Goal: Task Accomplishment & Management: Manage account settings

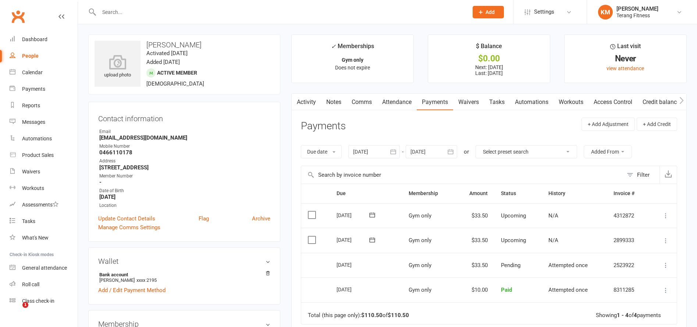
click at [33, 39] on div "Dashboard" at bounding box center [34, 39] width 25 height 6
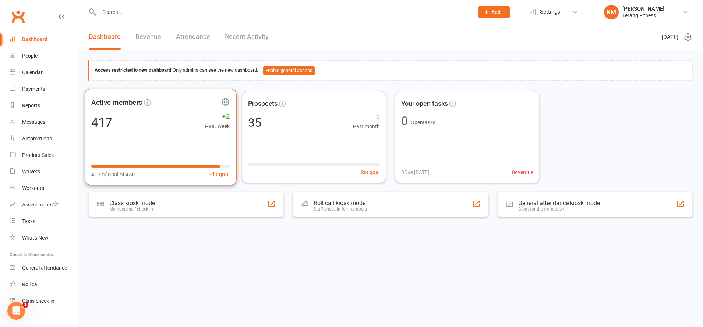
click at [167, 138] on div "Active members 417 +2 Past week 417 of goal of 450 Edit goal" at bounding box center [161, 137] width 152 height 97
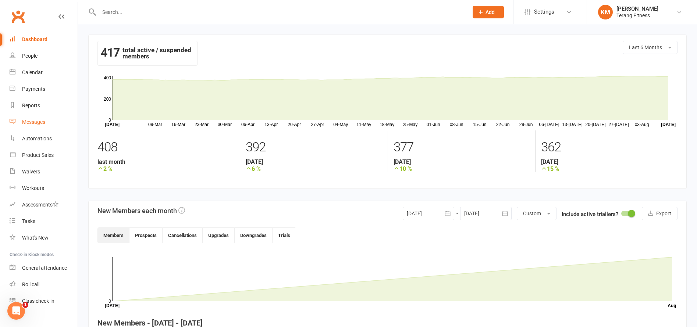
click at [36, 125] on link "Messages" at bounding box center [44, 122] width 68 height 17
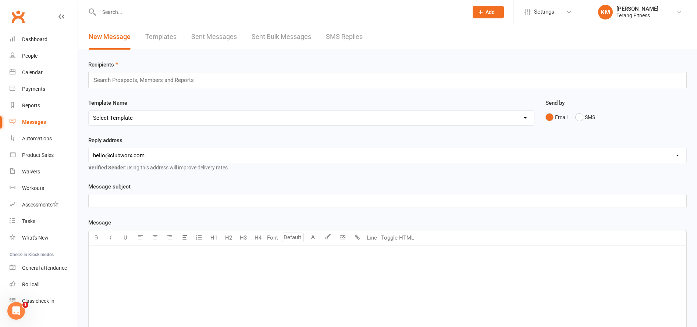
click at [337, 35] on link "SMS Replies" at bounding box center [344, 36] width 37 height 25
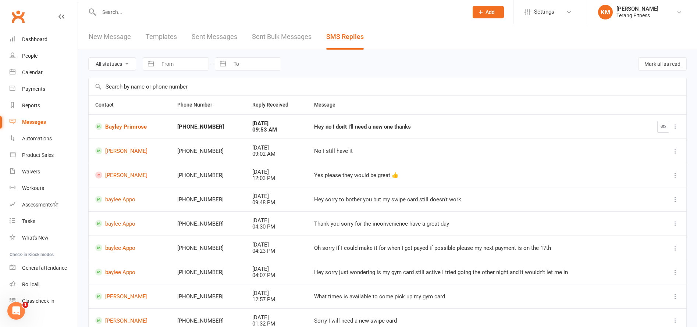
click at [314, 128] on div "Hey no I don't I'll need a new one thanks" at bounding box center [474, 127] width 321 height 6
click at [667, 124] on button "button" at bounding box center [664, 127] width 12 height 12
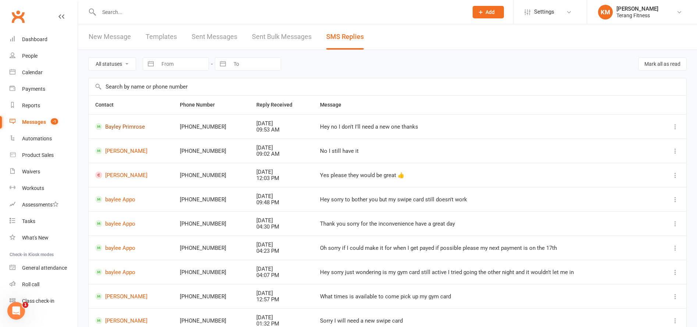
click at [125, 126] on link "Bayley Primrose" at bounding box center [130, 126] width 71 height 7
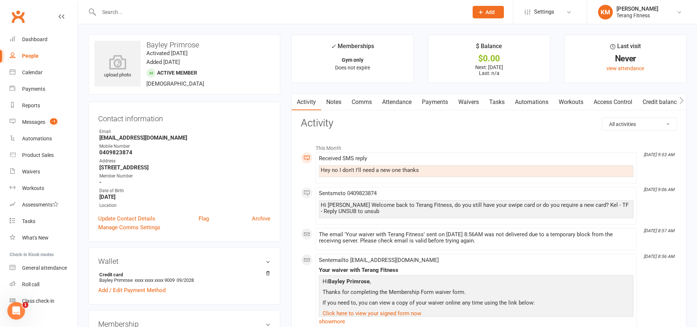
drag, startPoint x: 359, startPoint y: 98, endPoint x: 355, endPoint y: 102, distance: 5.7
click at [357, 100] on link "Comms" at bounding box center [362, 102] width 31 height 17
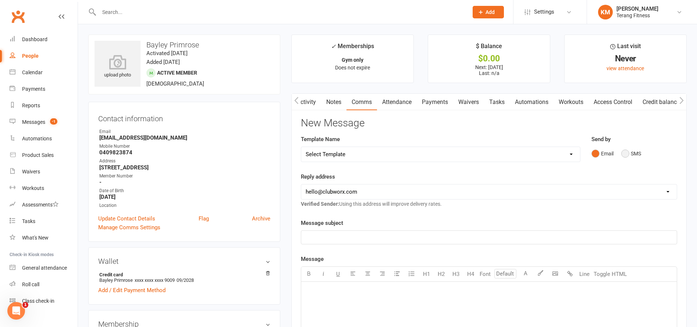
drag, startPoint x: 626, startPoint y: 156, endPoint x: 579, endPoint y: 171, distance: 49.9
click at [626, 155] on button "SMS" at bounding box center [631, 154] width 20 height 14
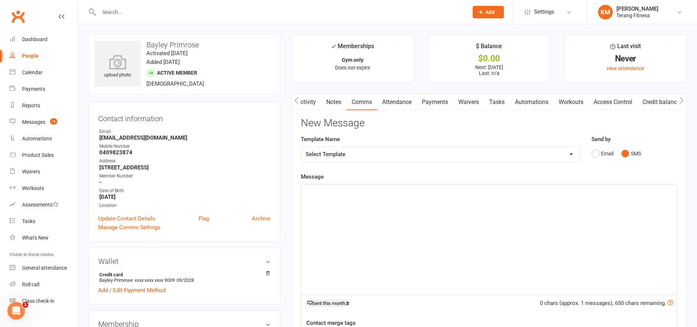
click at [345, 234] on div "﻿" at bounding box center [489, 240] width 376 height 110
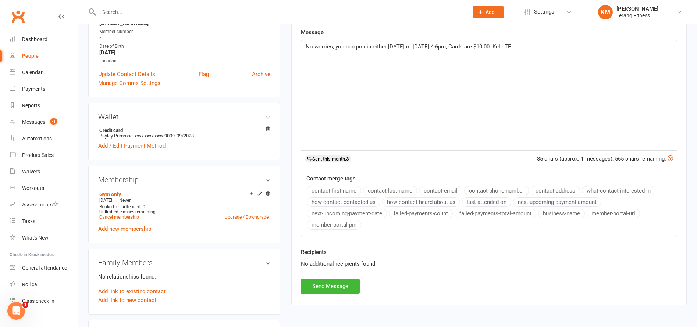
scroll to position [147, 0]
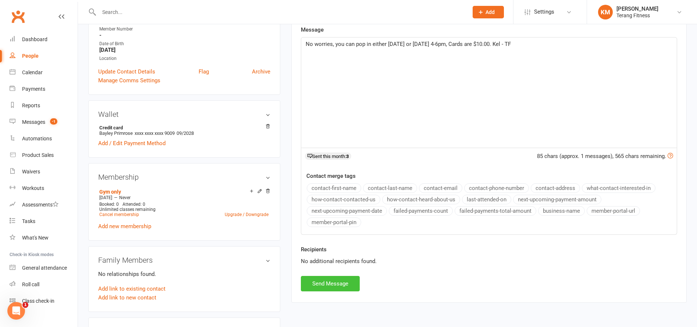
drag, startPoint x: 339, startPoint y: 279, endPoint x: 325, endPoint y: 276, distance: 14.4
click at [331, 276] on button "Send Message" at bounding box center [330, 283] width 59 height 15
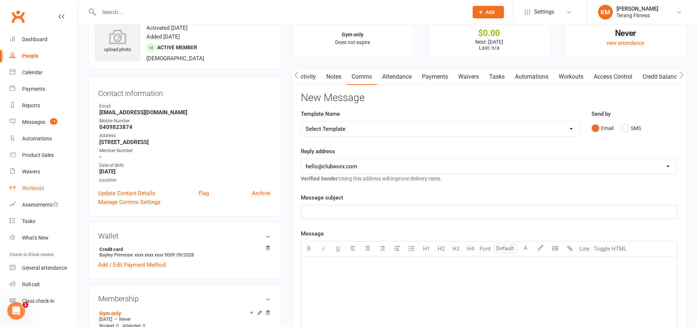
scroll to position [0, 0]
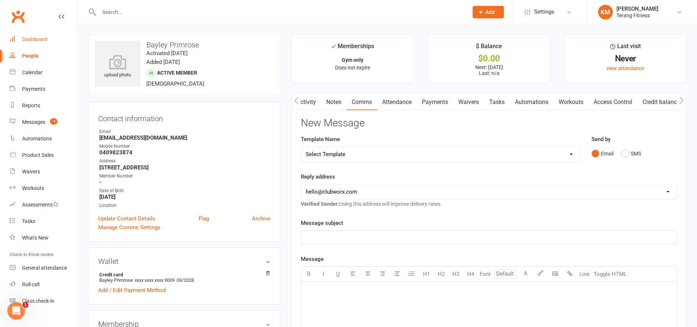
click at [44, 39] on div "Dashboard" at bounding box center [34, 39] width 25 height 6
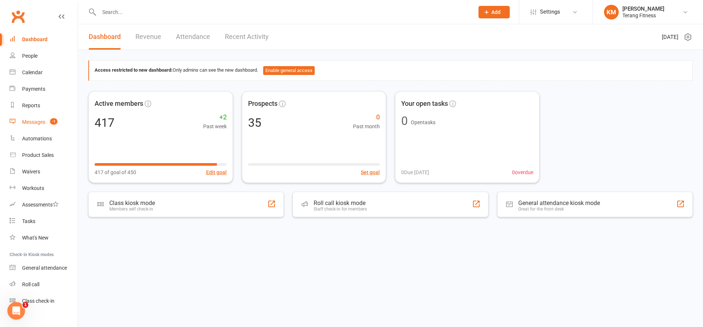
click at [36, 124] on div "Messages" at bounding box center [33, 122] width 23 height 6
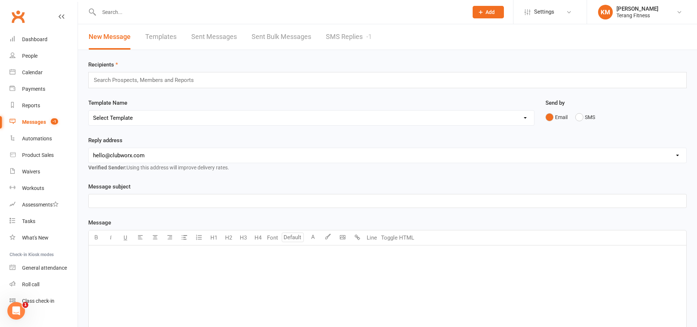
click at [362, 35] on link "SMS Replies -1" at bounding box center [349, 36] width 46 height 25
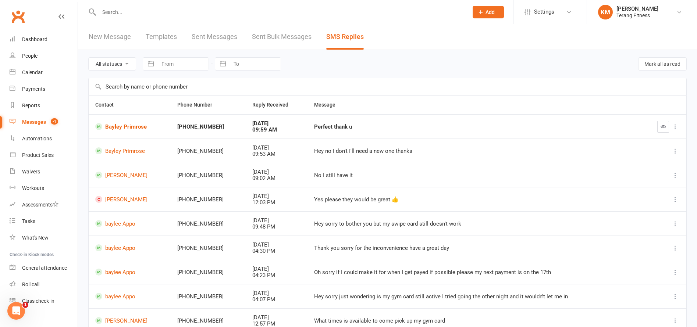
click at [110, 11] on input "text" at bounding box center [280, 12] width 366 height 10
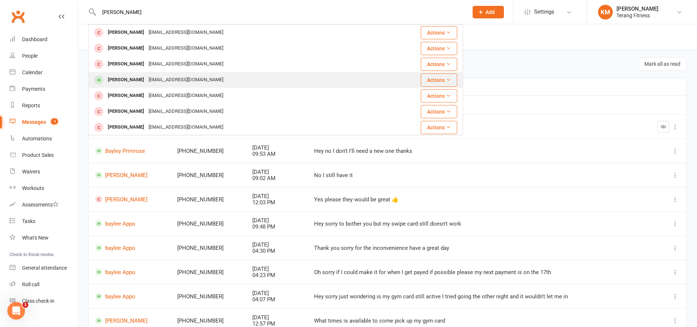
type input "[PERSON_NAME]"
click at [154, 81] on div "[EMAIL_ADDRESS][DOMAIN_NAME]" at bounding box center [185, 80] width 79 height 11
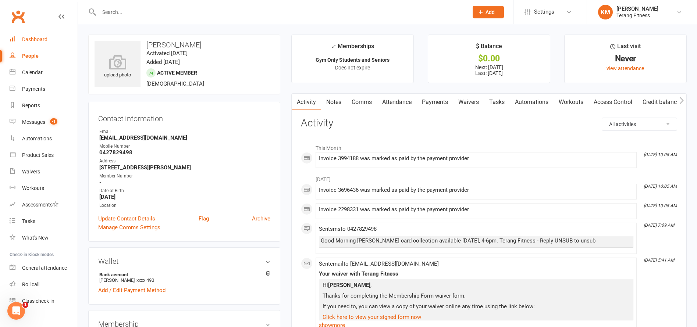
click at [34, 38] on div "Dashboard" at bounding box center [34, 39] width 25 height 6
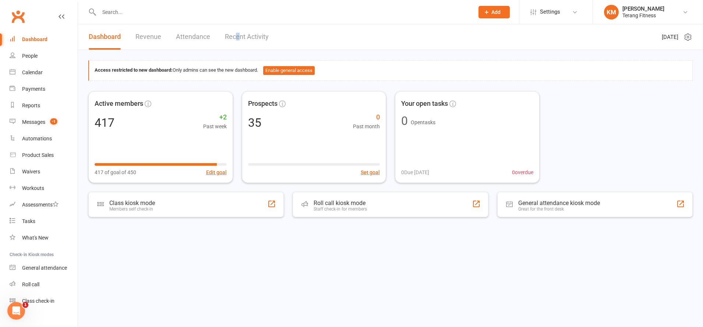
click at [237, 36] on link "Recent Activity" at bounding box center [247, 36] width 44 height 25
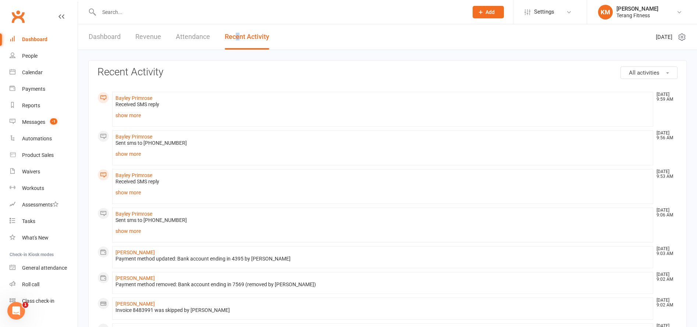
click at [35, 39] on div "Dashboard" at bounding box center [34, 39] width 25 height 6
click at [36, 114] on link "Messages -1" at bounding box center [44, 122] width 68 height 17
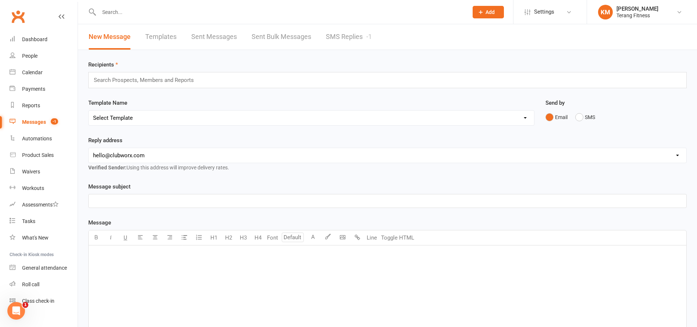
click at [32, 120] on div "Messages" at bounding box center [34, 122] width 24 height 6
click at [108, 13] on input "text" at bounding box center [280, 12] width 366 height 10
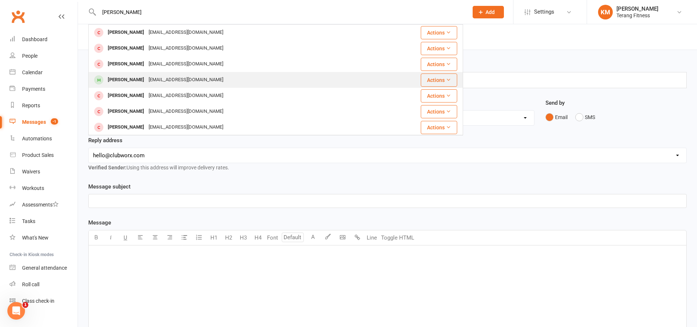
type input "[PERSON_NAME]"
click at [141, 81] on div "[PERSON_NAME]" at bounding box center [126, 80] width 41 height 11
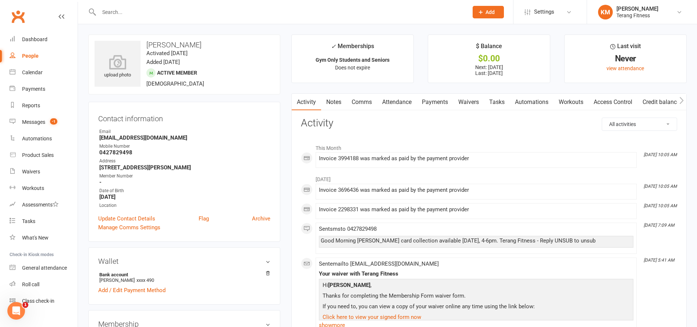
click at [363, 100] on link "Comms" at bounding box center [362, 102] width 31 height 17
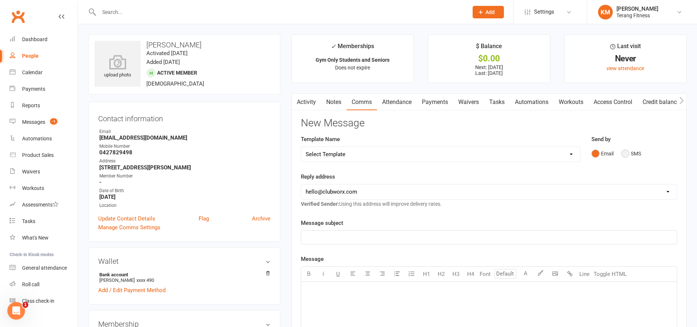
click at [624, 152] on button "SMS" at bounding box center [631, 154] width 20 height 14
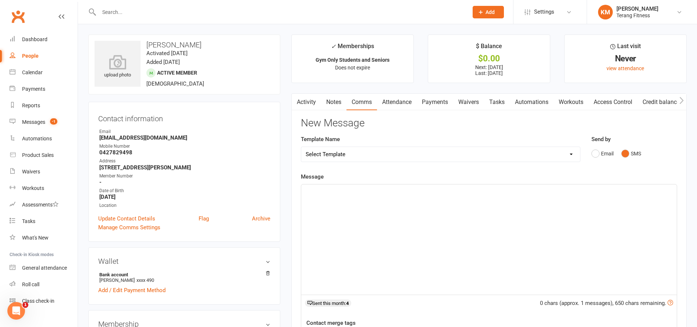
click at [370, 185] on div "﻿" at bounding box center [489, 240] width 376 height 110
click at [418, 192] on span "Hi [PERSON_NAME], we have paused your membership, your swipe card is still awai…" at bounding box center [427, 191] width 242 height 7
click at [538, 195] on p "Hi [PERSON_NAME], we have paused your membership, as your swipe card is still a…" at bounding box center [489, 191] width 367 height 9
click at [566, 192] on span "Hi [PERSON_NAME], we have paused your membership, as your swipe card is still a…" at bounding box center [485, 195] width 358 height 15
click at [661, 193] on p "Hi [PERSON_NAME], we have paused your membership, as your swipe card is still a…" at bounding box center [489, 196] width 367 height 18
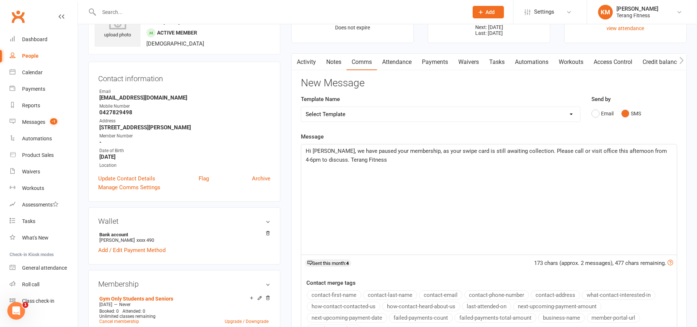
scroll to position [110, 0]
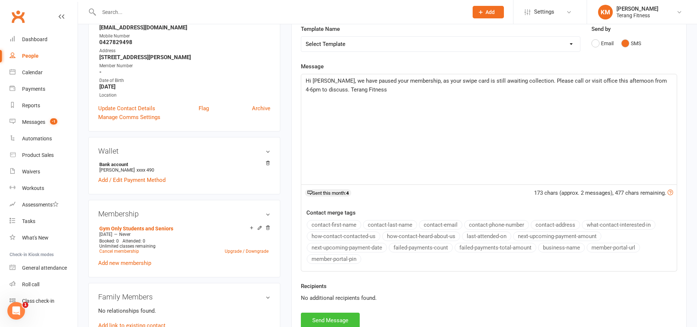
click at [308, 319] on button "Send Message" at bounding box center [330, 320] width 59 height 15
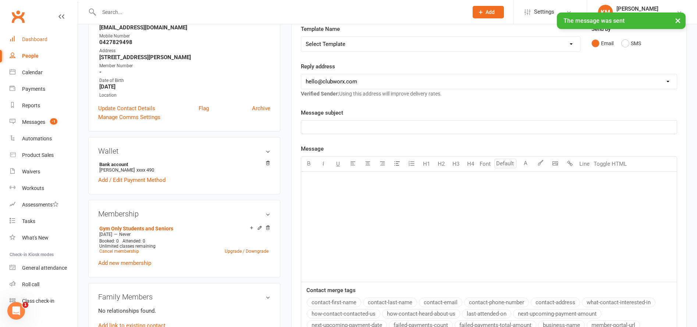
click at [40, 36] on link "Dashboard" at bounding box center [44, 39] width 68 height 17
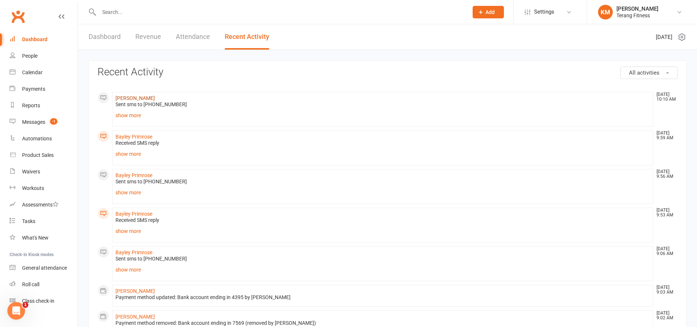
click at [139, 95] on link "[PERSON_NAME]" at bounding box center [135, 98] width 39 height 6
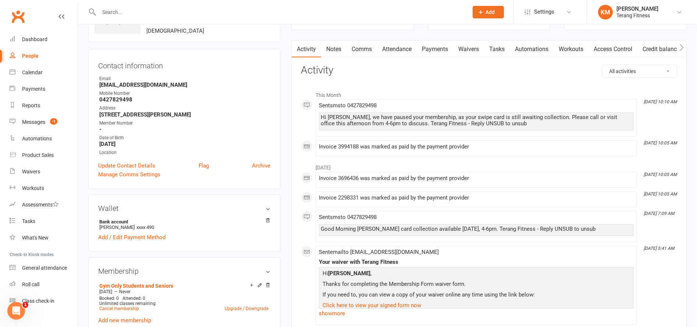
scroll to position [147, 0]
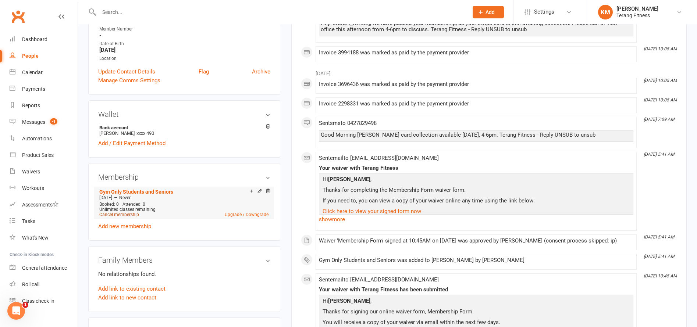
click at [133, 215] on link "Cancel membership" at bounding box center [119, 214] width 40 height 5
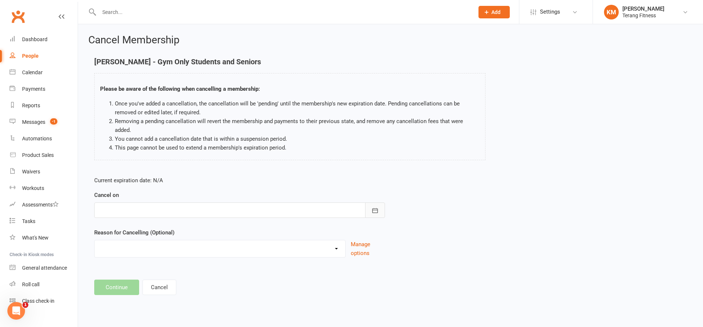
click at [372, 207] on icon "button" at bounding box center [374, 210] width 7 height 7
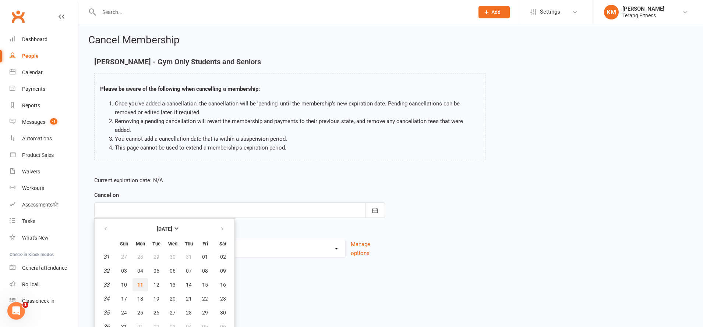
click at [140, 282] on span "11" at bounding box center [140, 285] width 6 height 6
type input "[DATE]"
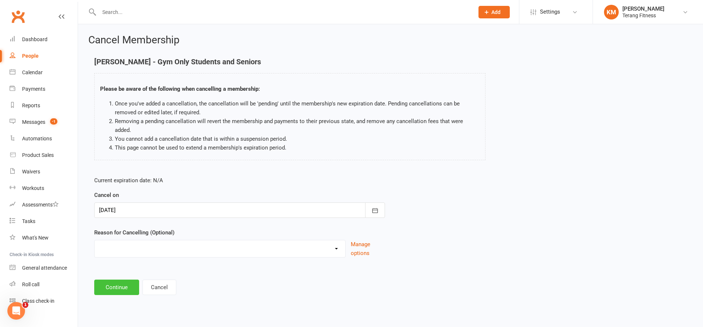
click at [114, 280] on button "Continue" at bounding box center [116, 287] width 45 height 15
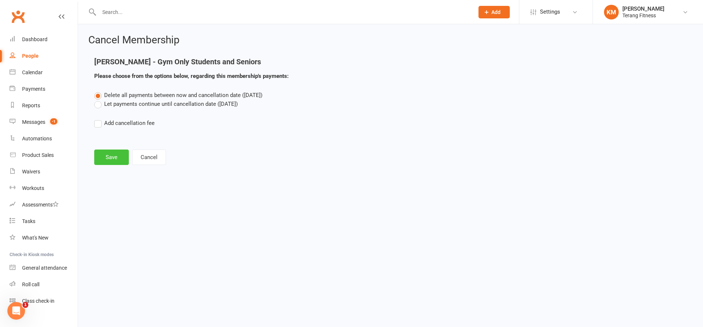
click at [107, 163] on button "Save" at bounding box center [111, 157] width 35 height 15
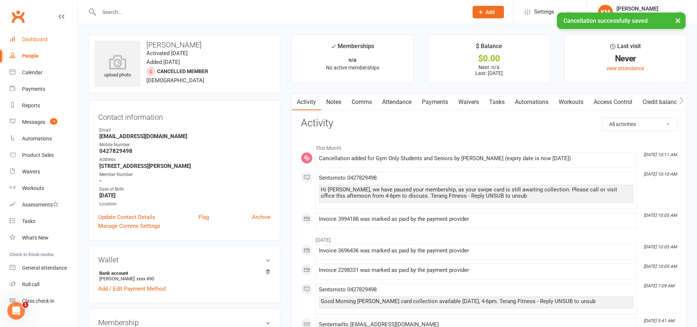
click at [29, 36] on link "Dashboard" at bounding box center [44, 39] width 68 height 17
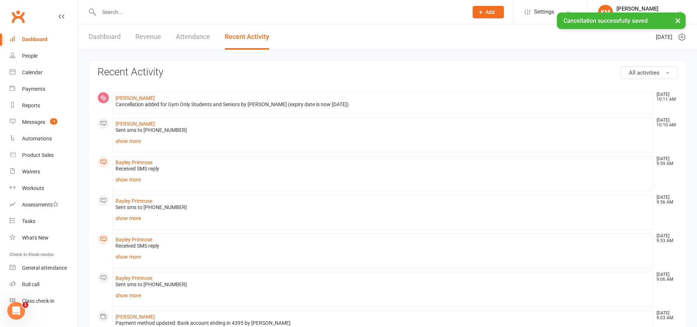
click at [104, 36] on link "Dashboard" at bounding box center [105, 36] width 32 height 25
